Goal: Information Seeking & Learning: Learn about a topic

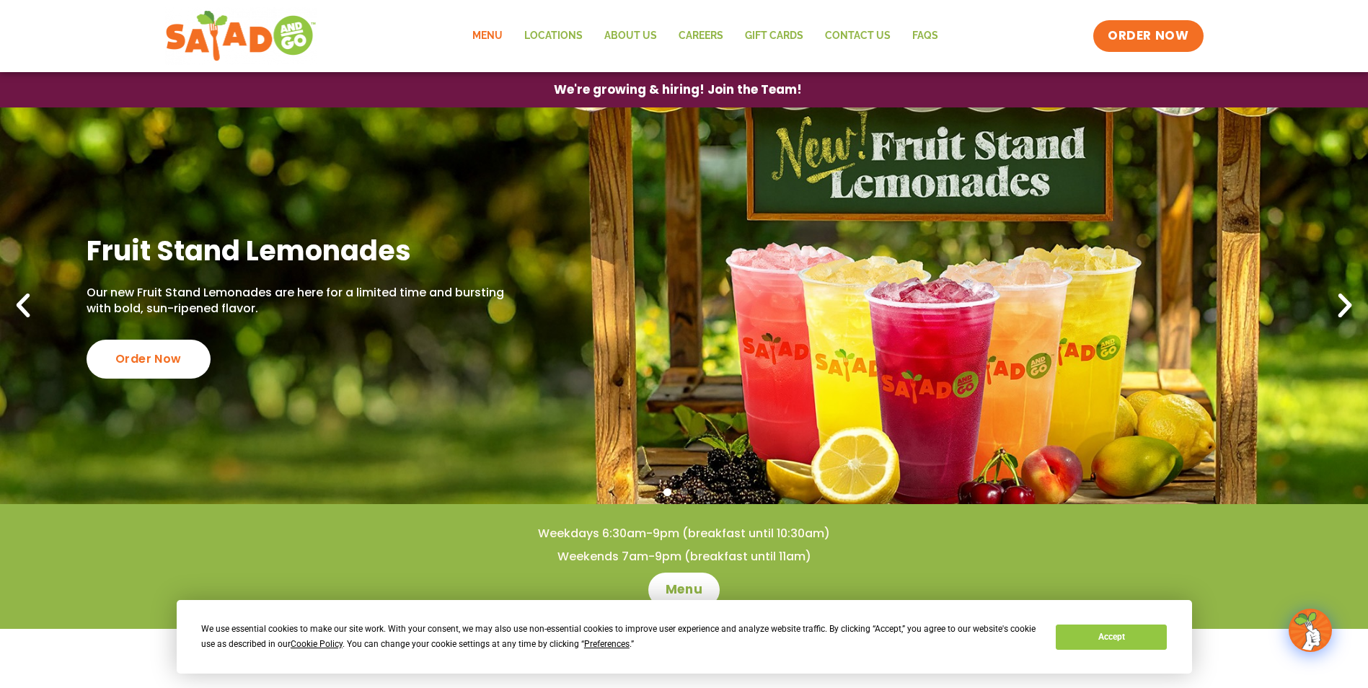
click at [480, 27] on link "Menu" at bounding box center [487, 35] width 52 height 33
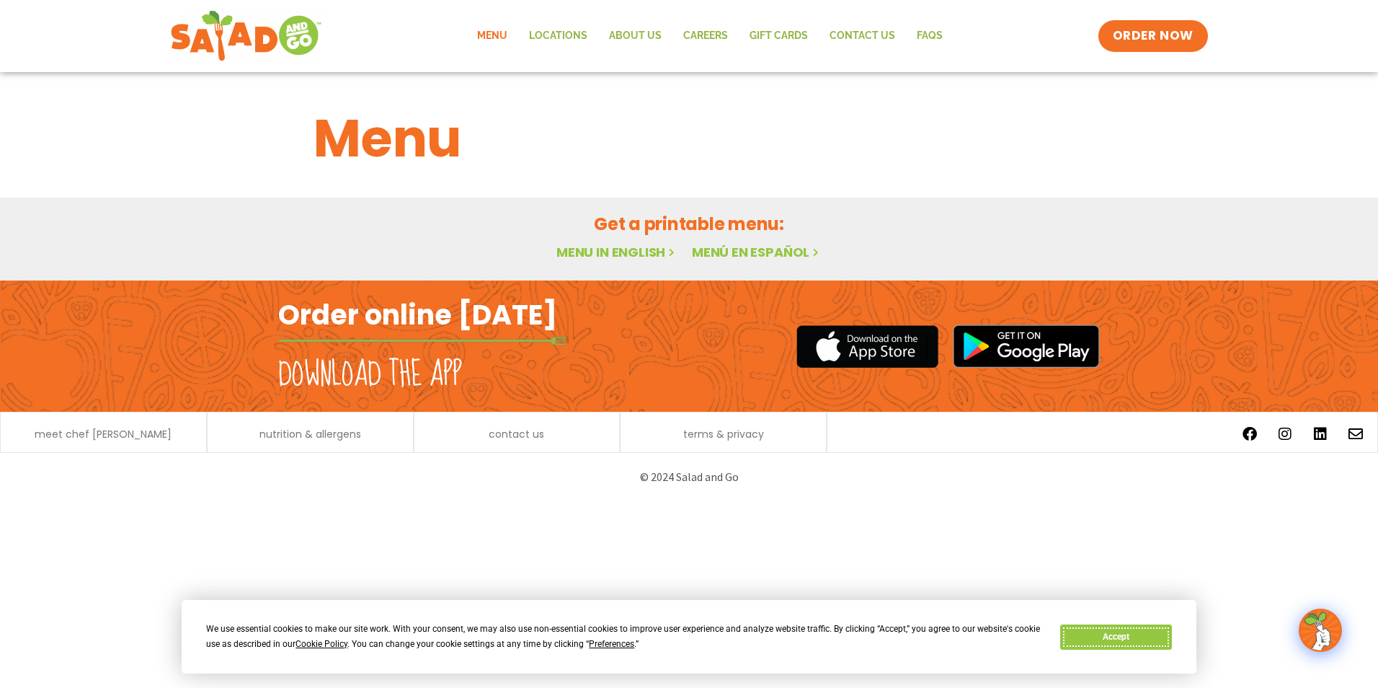
click at [1104, 643] on button "Accept" at bounding box center [1116, 636] width 111 height 25
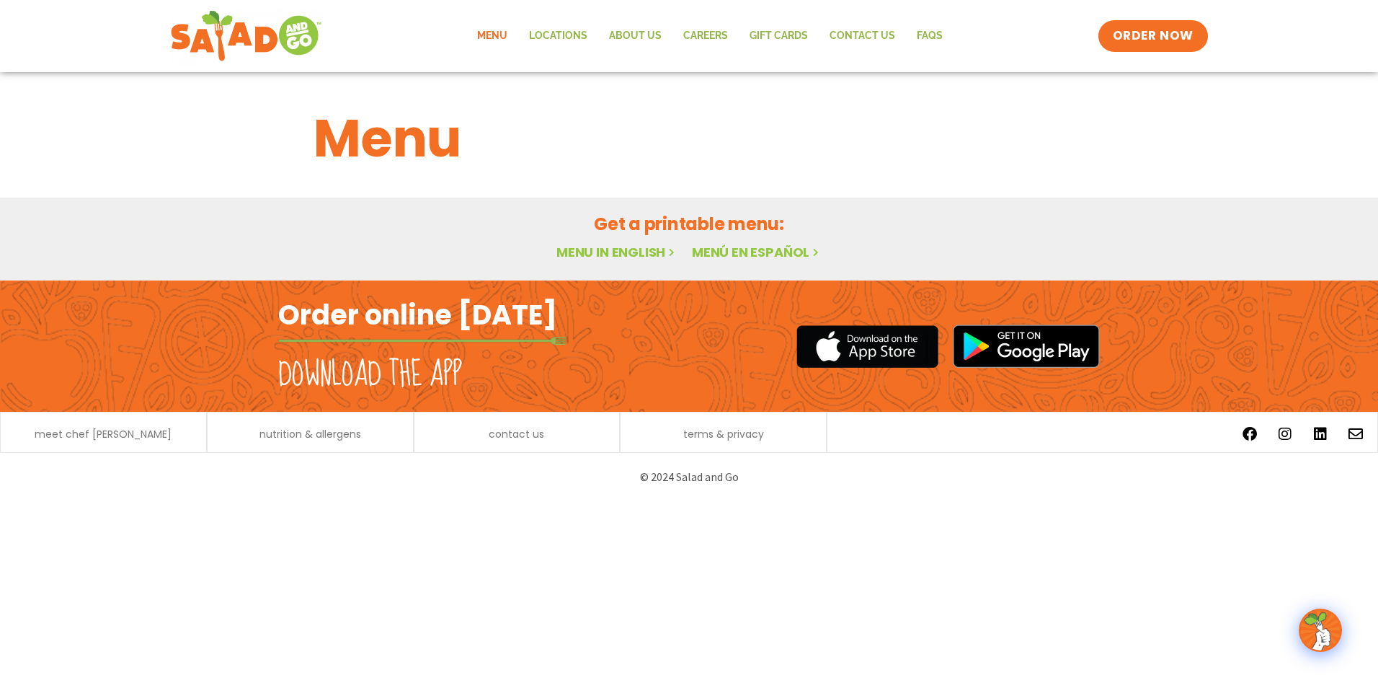
click at [618, 245] on link "Menu in English" at bounding box center [617, 252] width 121 height 18
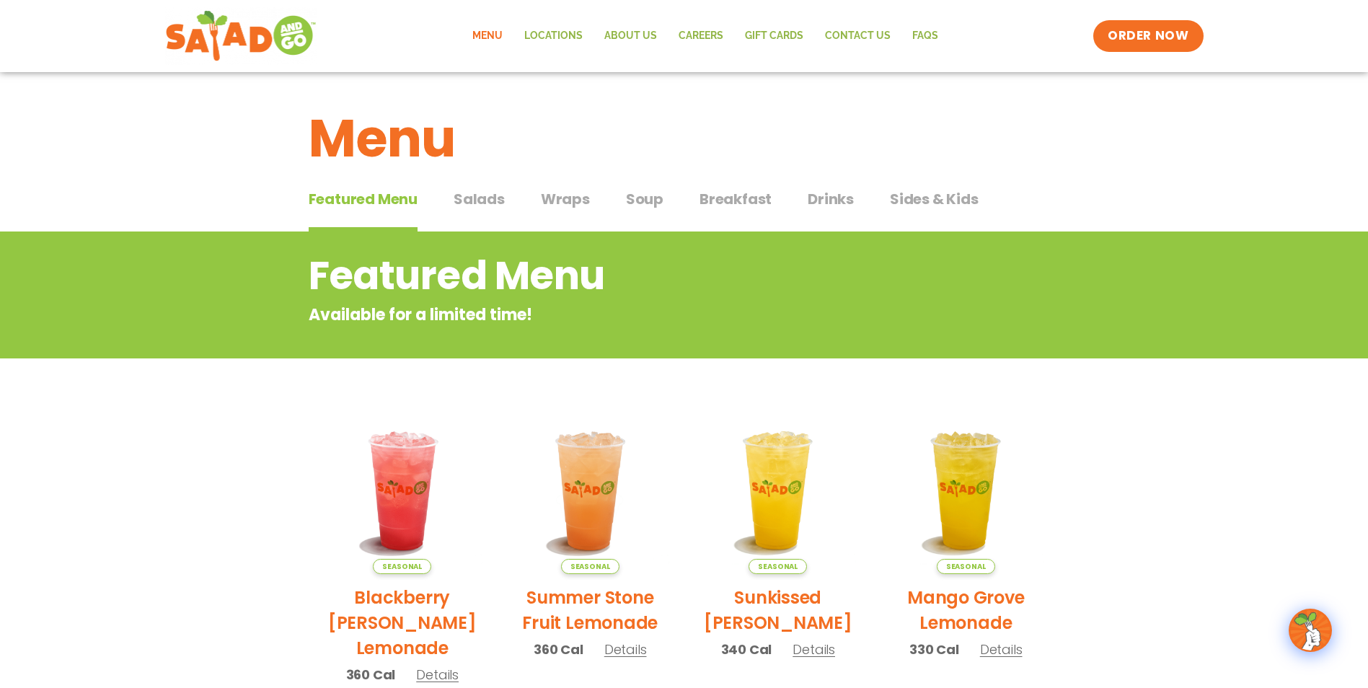
click at [484, 197] on span "Salads" at bounding box center [478, 199] width 51 height 22
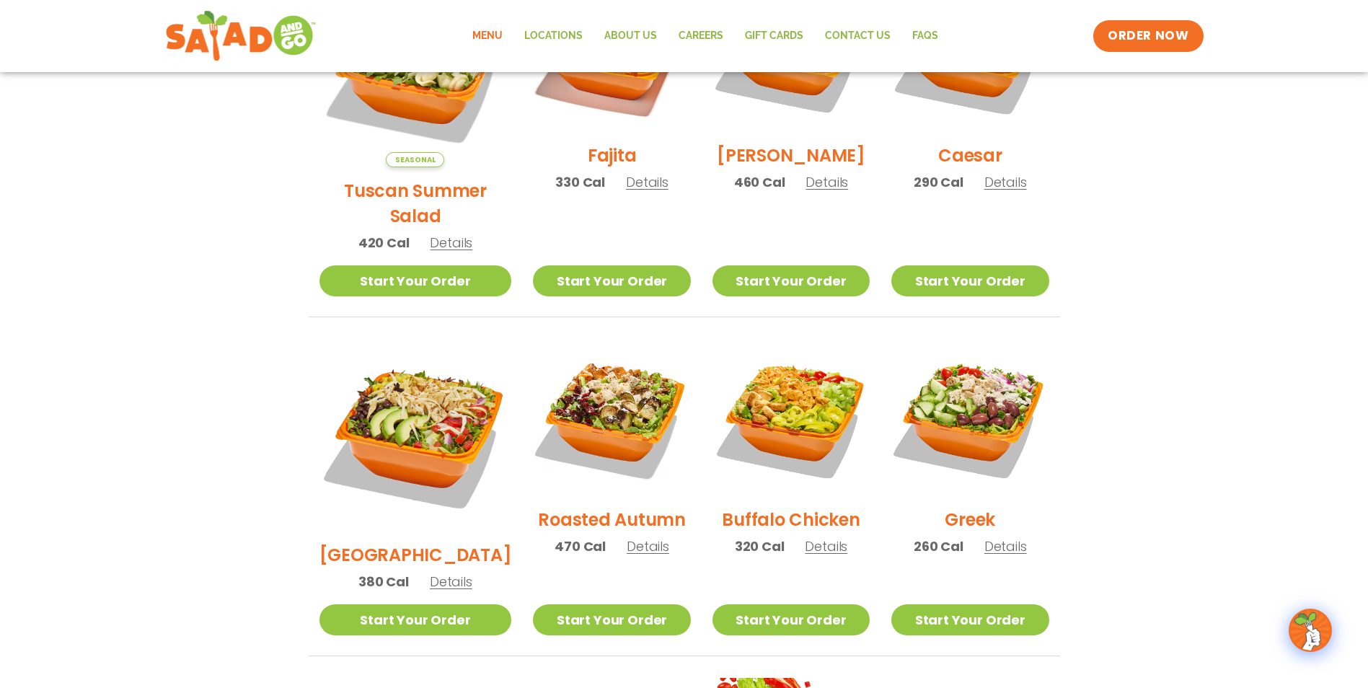
scroll to position [360, 0]
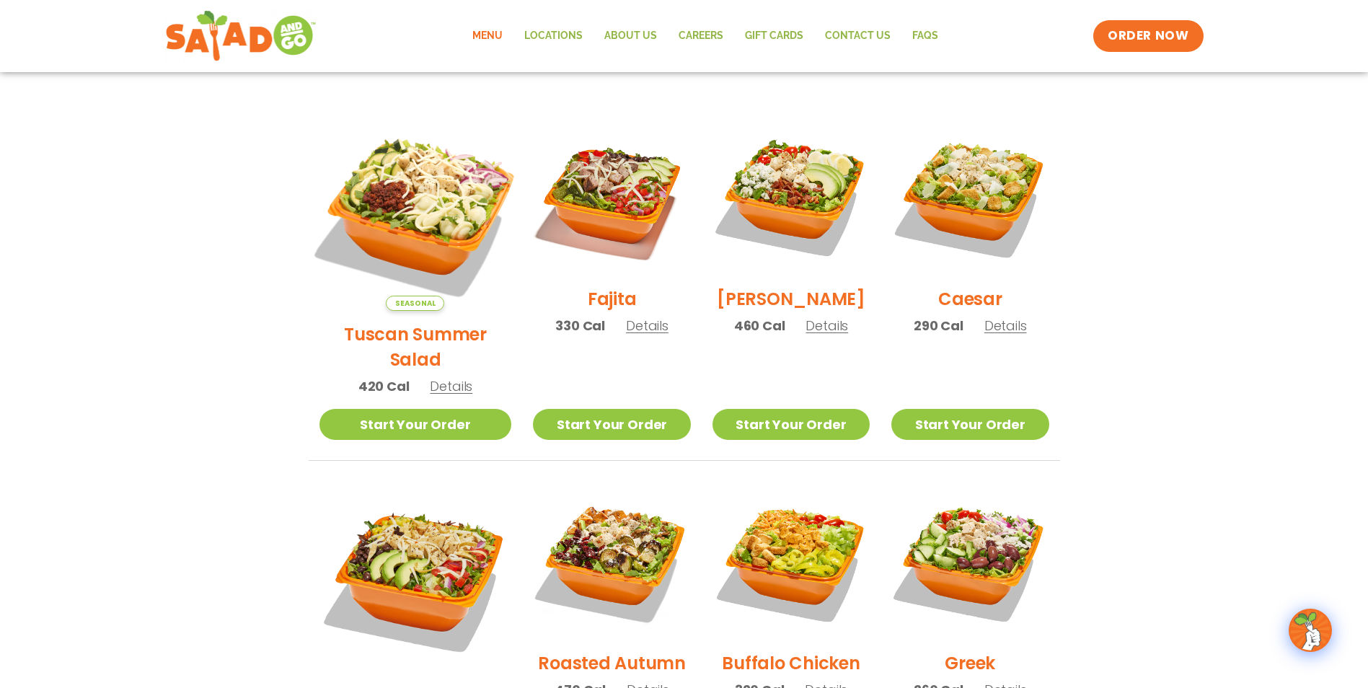
click at [416, 203] on img at bounding box center [415, 215] width 226 height 226
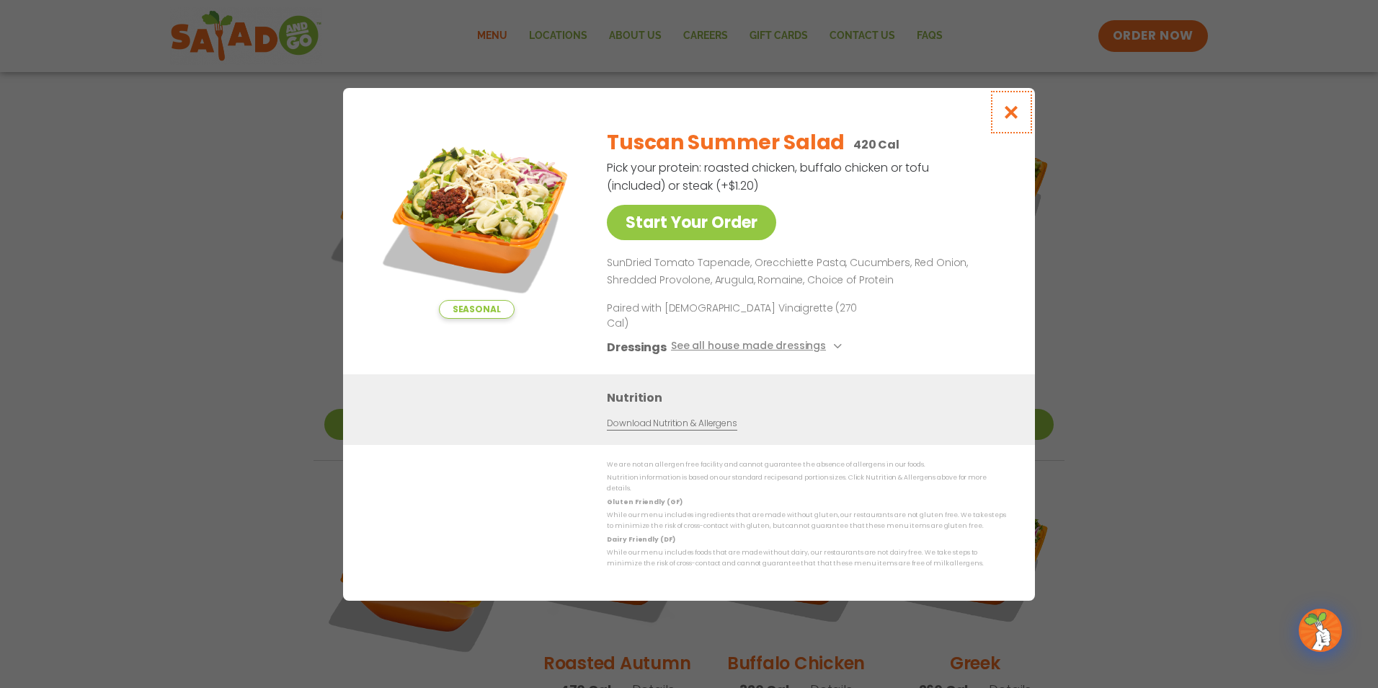
click at [1011, 120] on icon "Close modal" at bounding box center [1012, 112] width 18 height 15
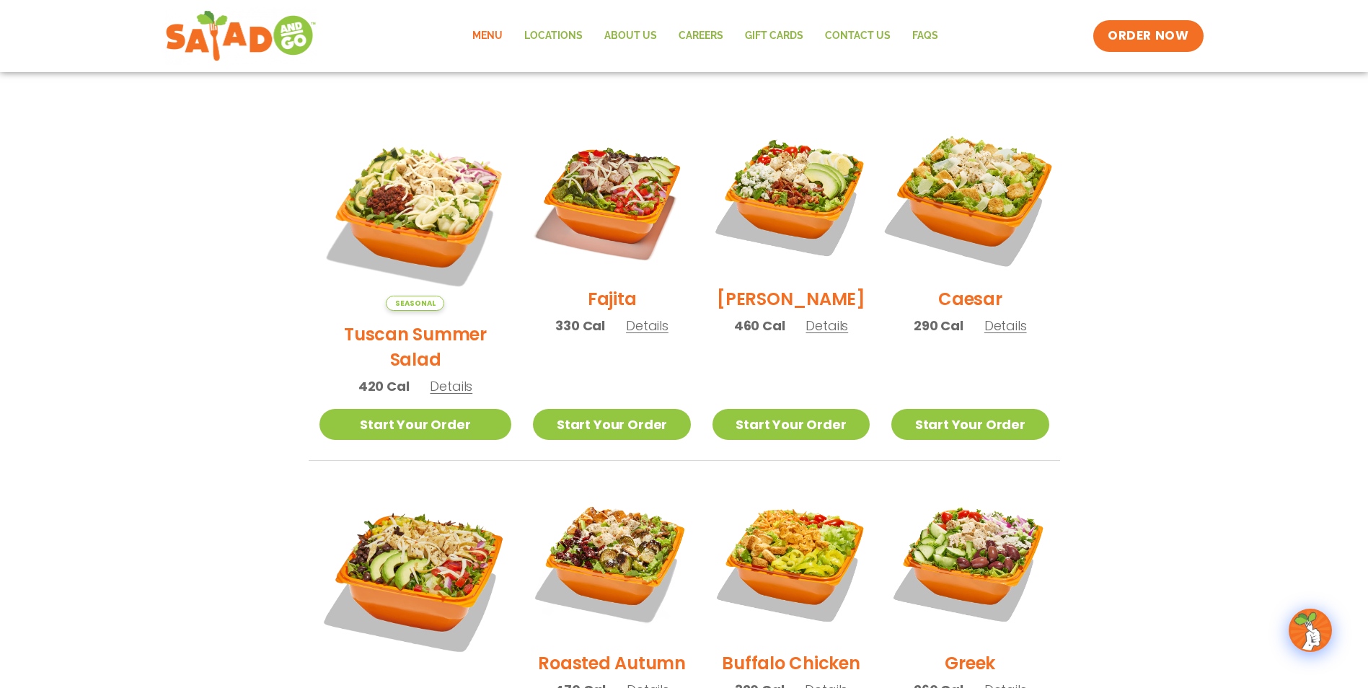
click at [983, 174] on img at bounding box center [969, 197] width 185 height 185
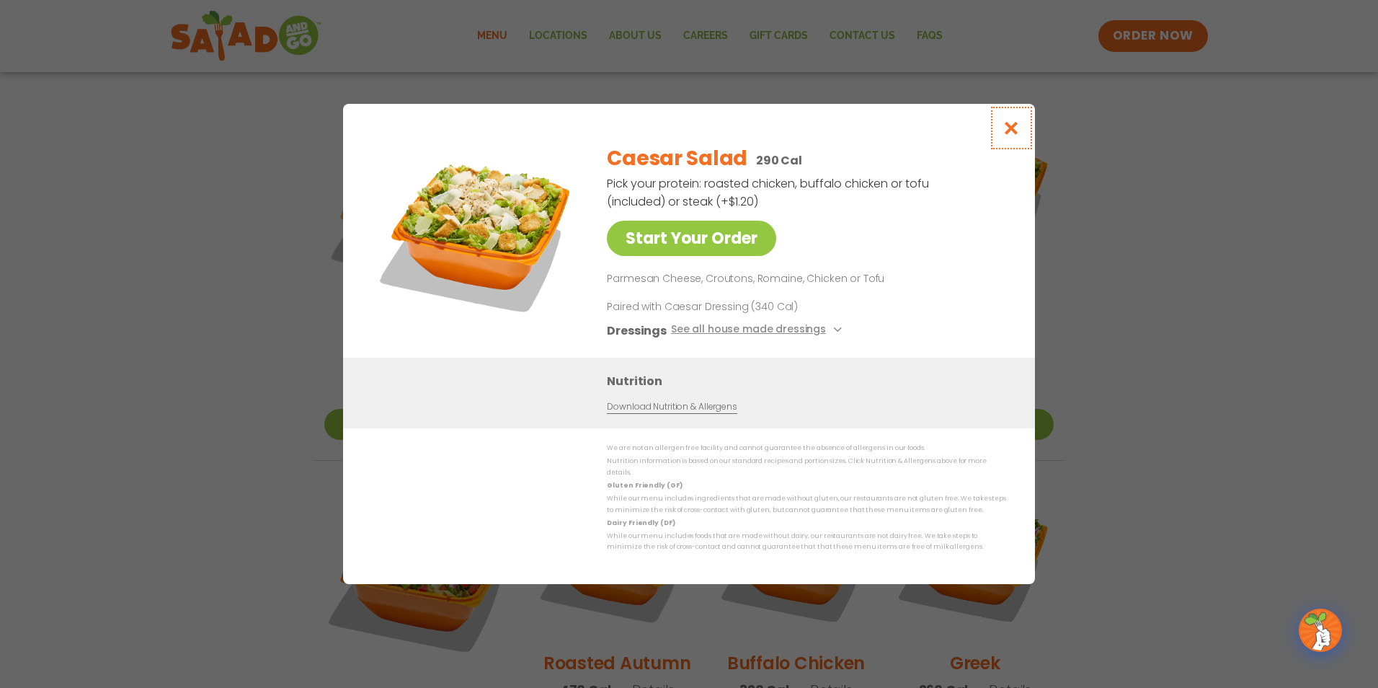
click at [1011, 136] on icon "Close modal" at bounding box center [1012, 127] width 18 height 15
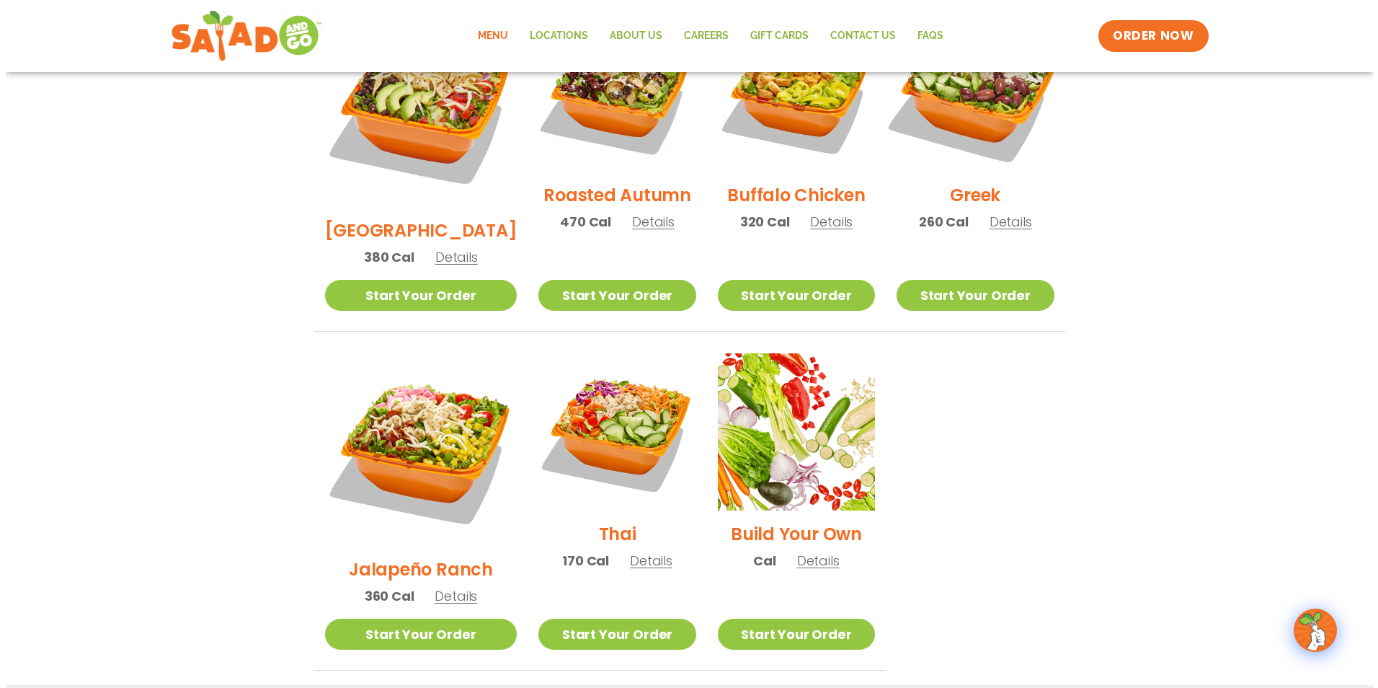
scroll to position [834, 0]
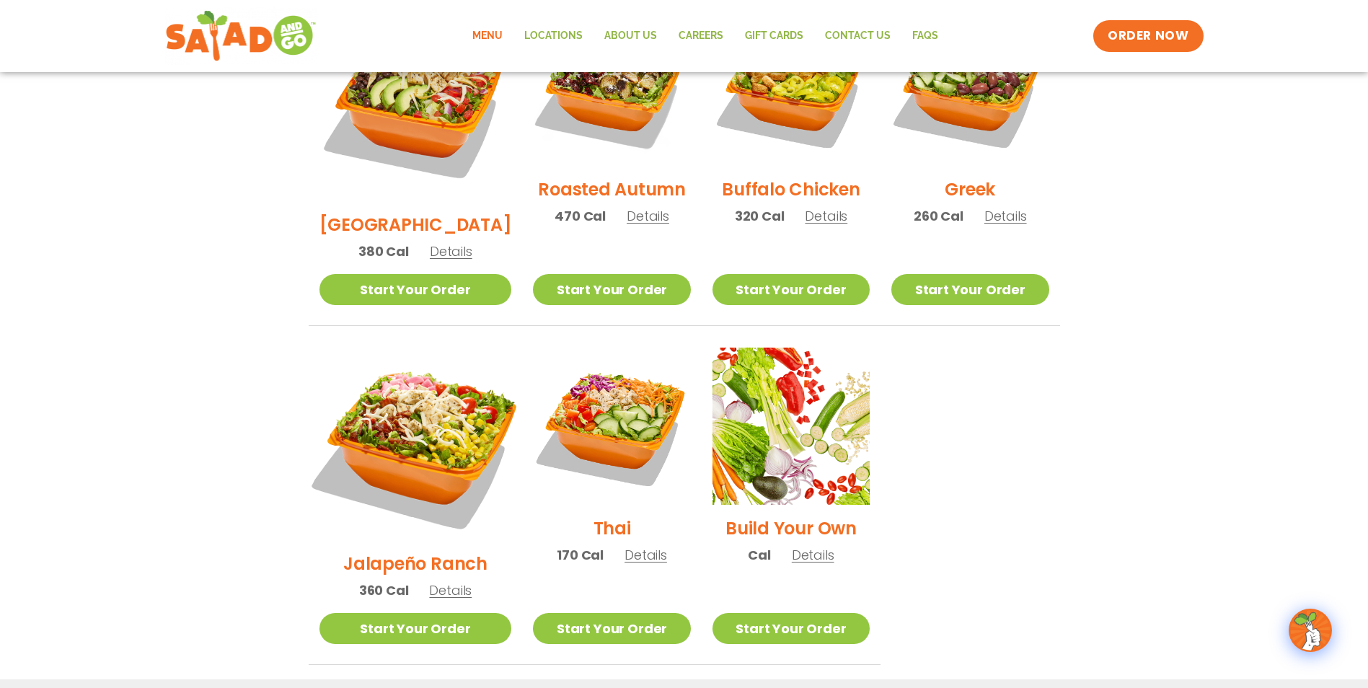
click at [426, 380] on img at bounding box center [415, 444] width 226 height 226
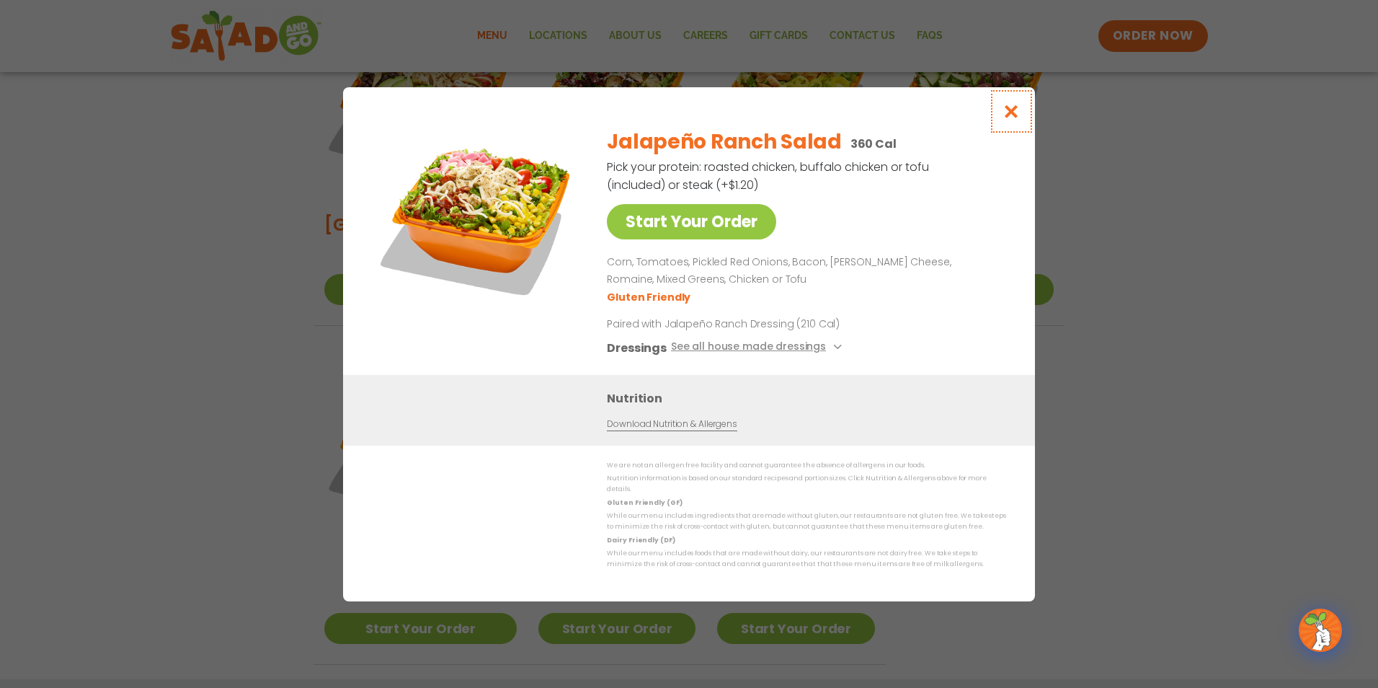
click at [1014, 119] on icon "Close modal" at bounding box center [1012, 111] width 18 height 15
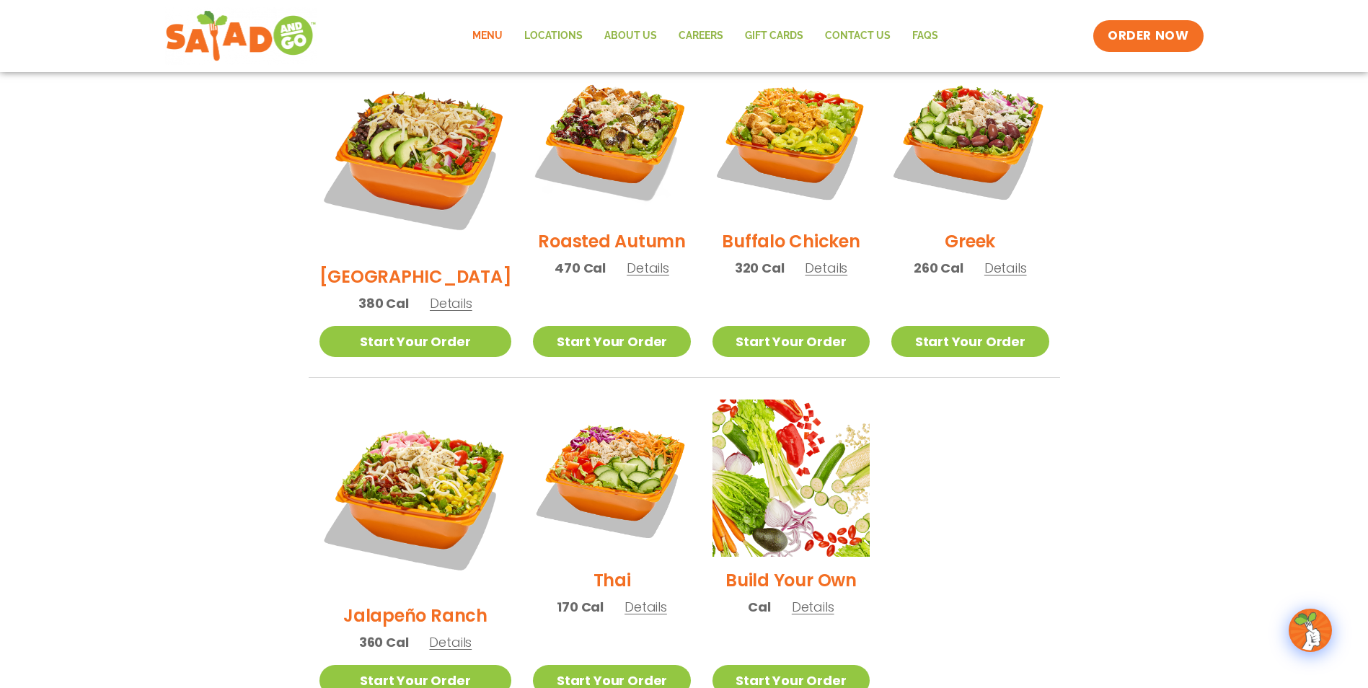
scroll to position [732, 0]
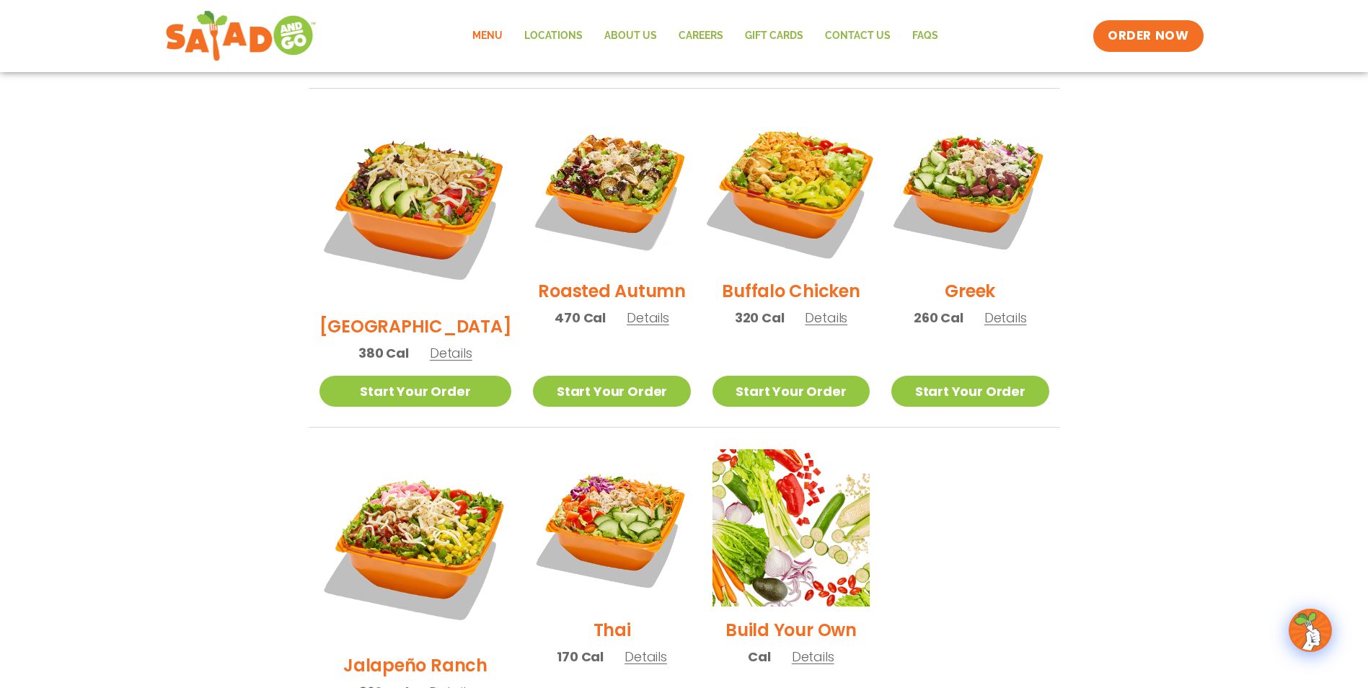
click at [825, 167] on img at bounding box center [791, 189] width 185 height 185
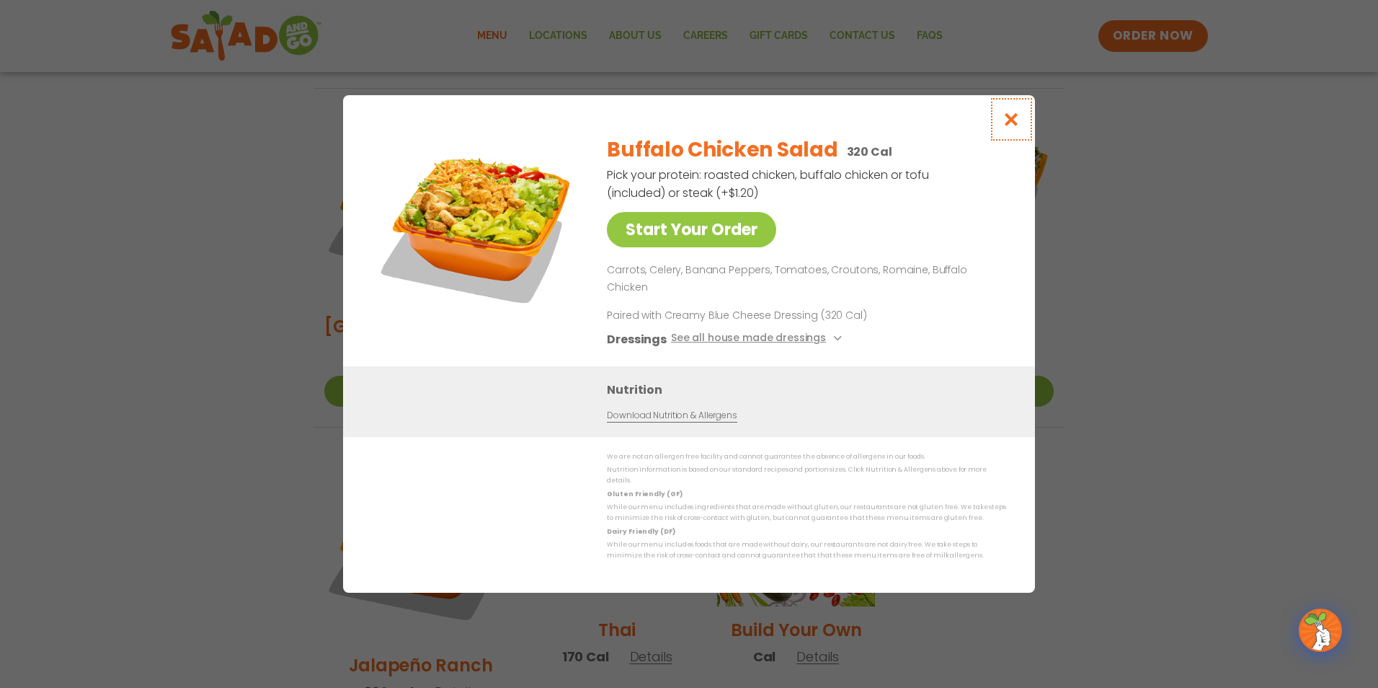
click at [1016, 127] on icon "Close modal" at bounding box center [1012, 119] width 18 height 15
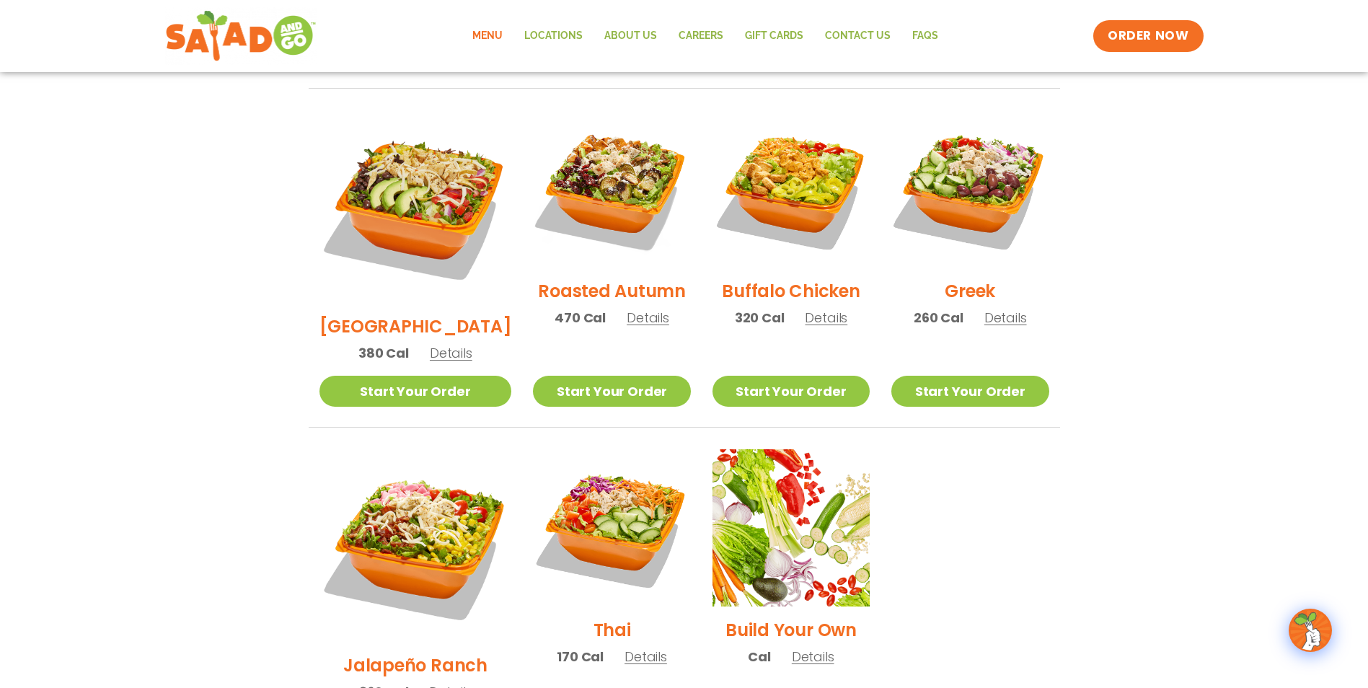
scroll to position [516, 0]
